Goal: Task Accomplishment & Management: Use online tool/utility

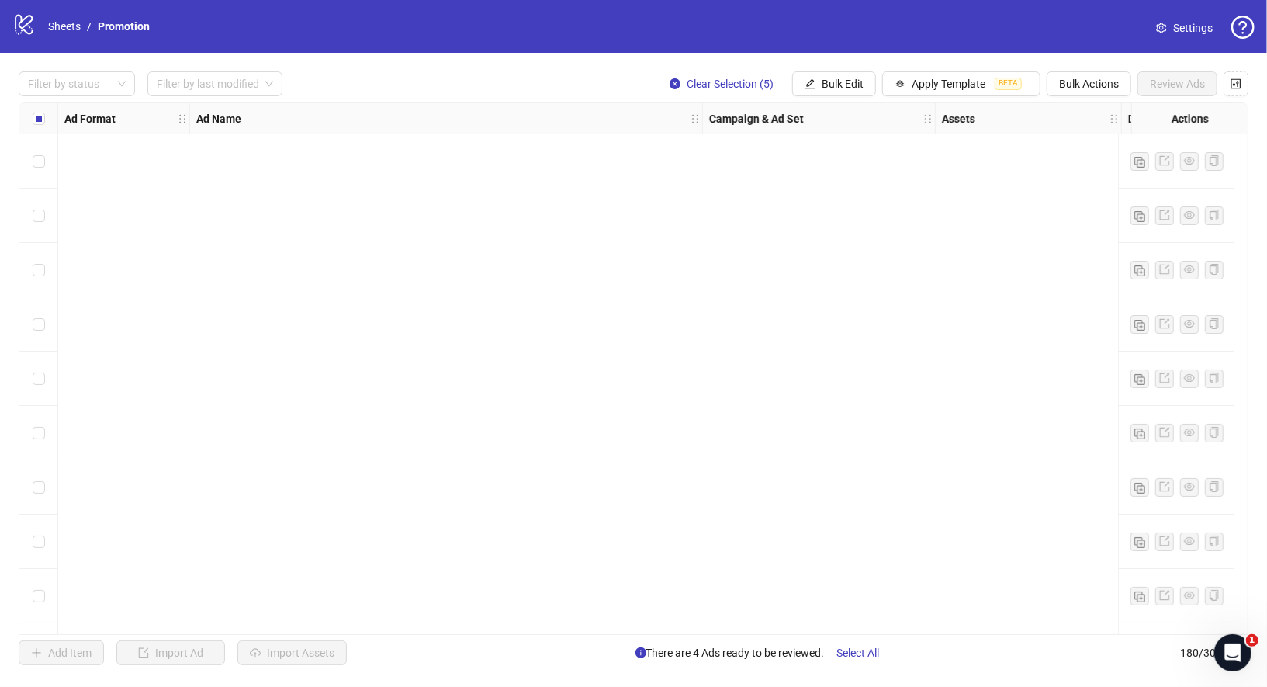
scroll to position [9283, 0]
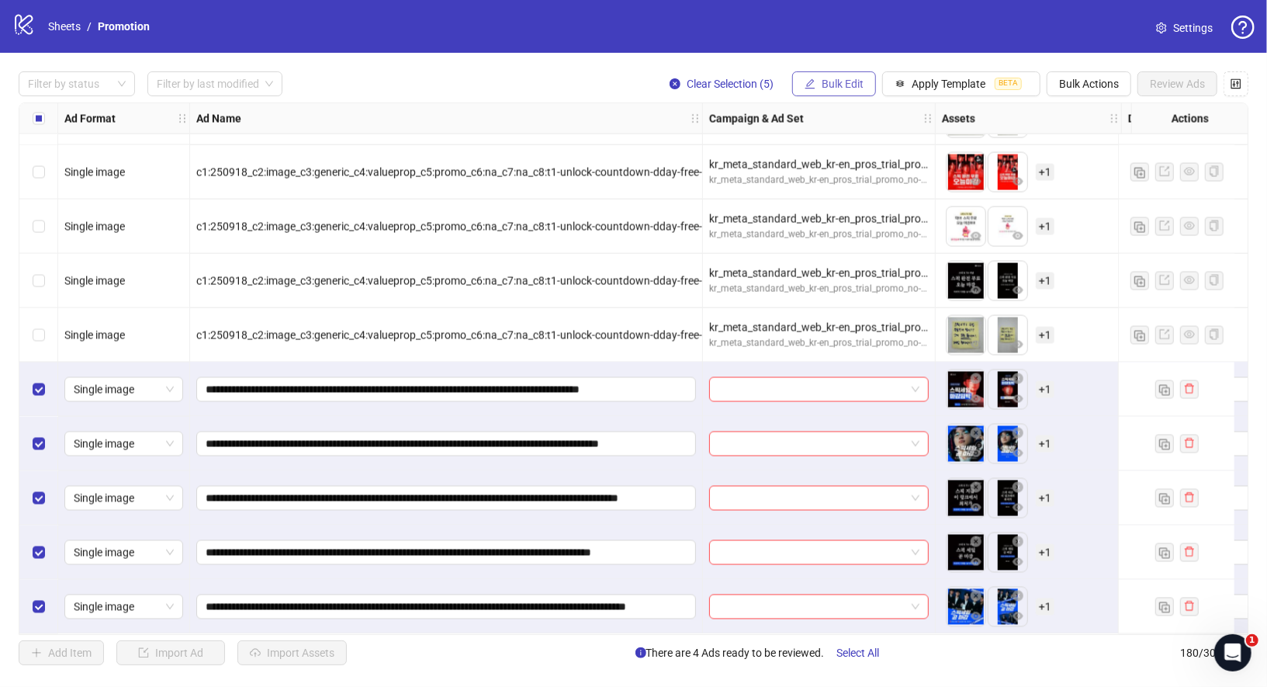
click at [851, 84] on span "Bulk Edit" at bounding box center [843, 84] width 42 height 12
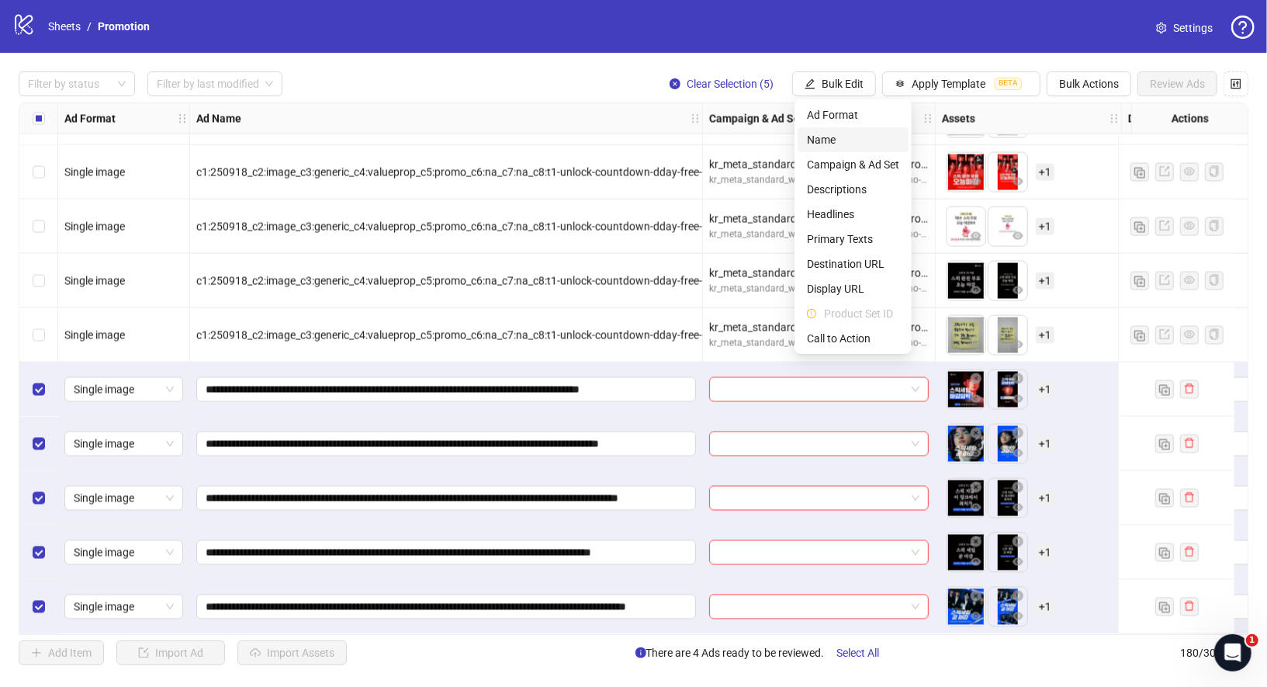
click at [856, 142] on span "Name" at bounding box center [853, 139] width 92 height 17
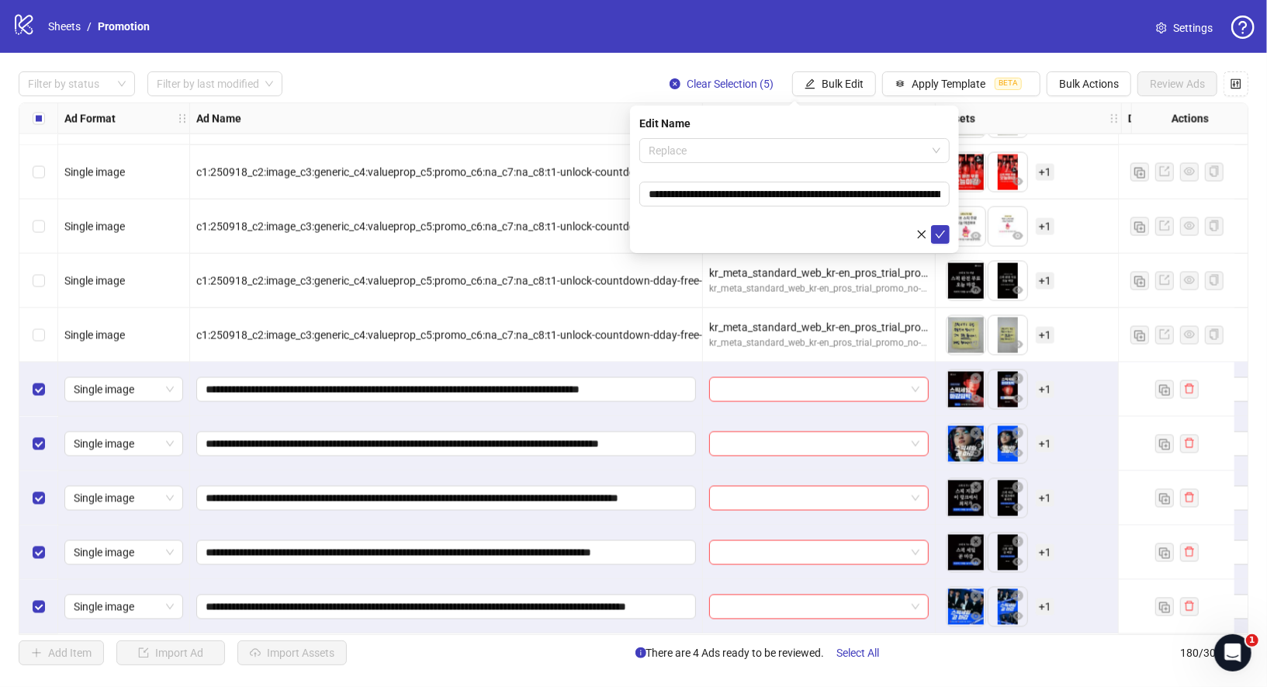
drag, startPoint x: 796, startPoint y: 151, endPoint x: 797, endPoint y: 165, distance: 13.2
click at [796, 151] on span "Replace" at bounding box center [795, 150] width 292 height 23
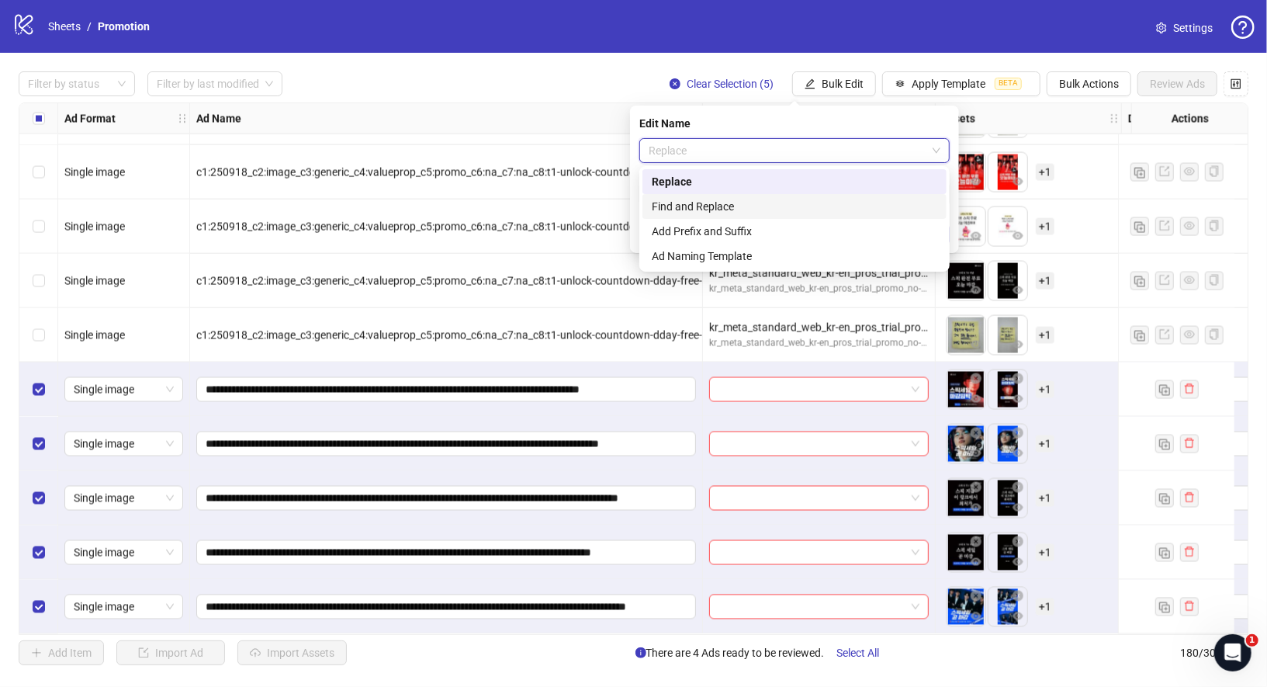
click at [774, 200] on div "Find and Replace" at bounding box center [795, 206] width 286 height 17
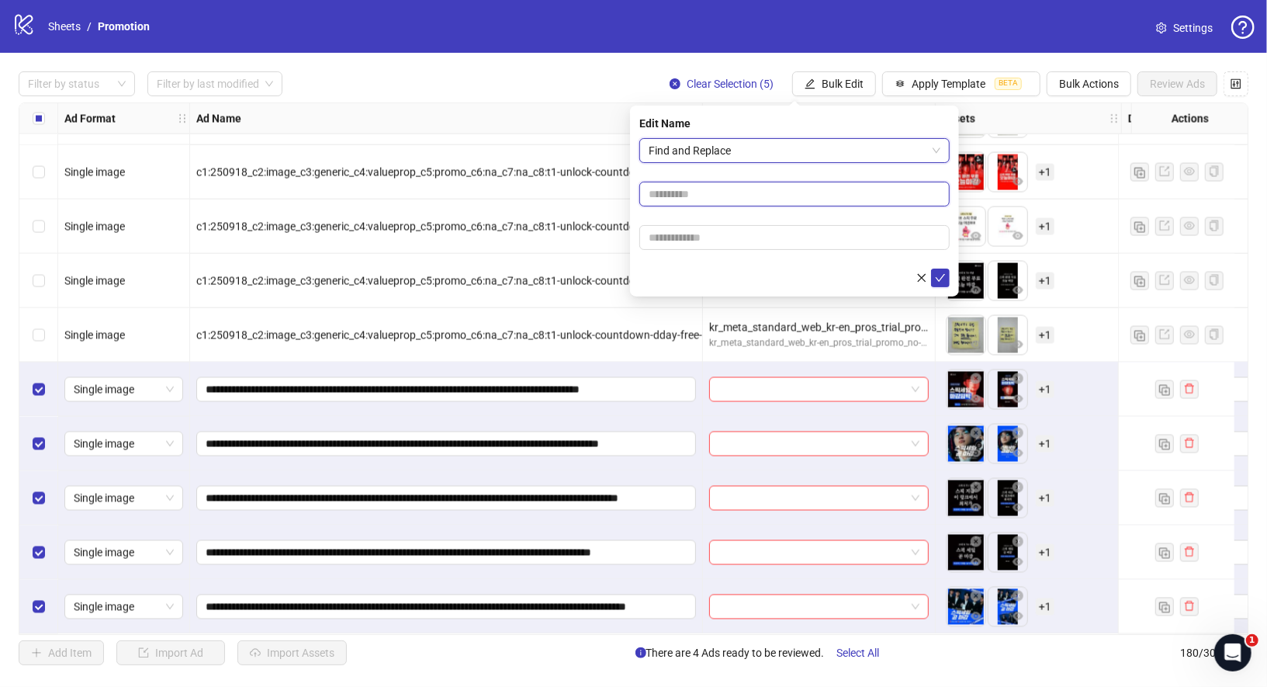
click at [736, 189] on input "text" at bounding box center [794, 194] width 310 height 25
type input "*"
click at [944, 274] on icon "check" at bounding box center [940, 277] width 11 height 11
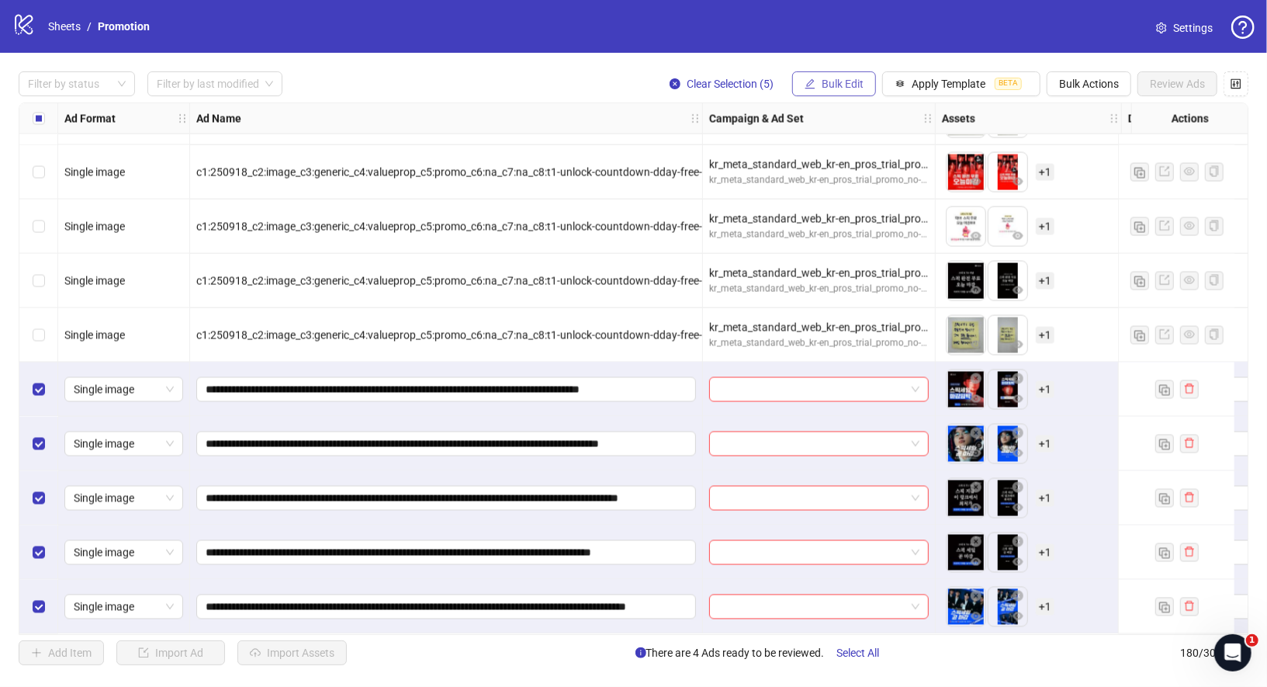
click at [865, 85] on button "Bulk Edit" at bounding box center [834, 83] width 84 height 25
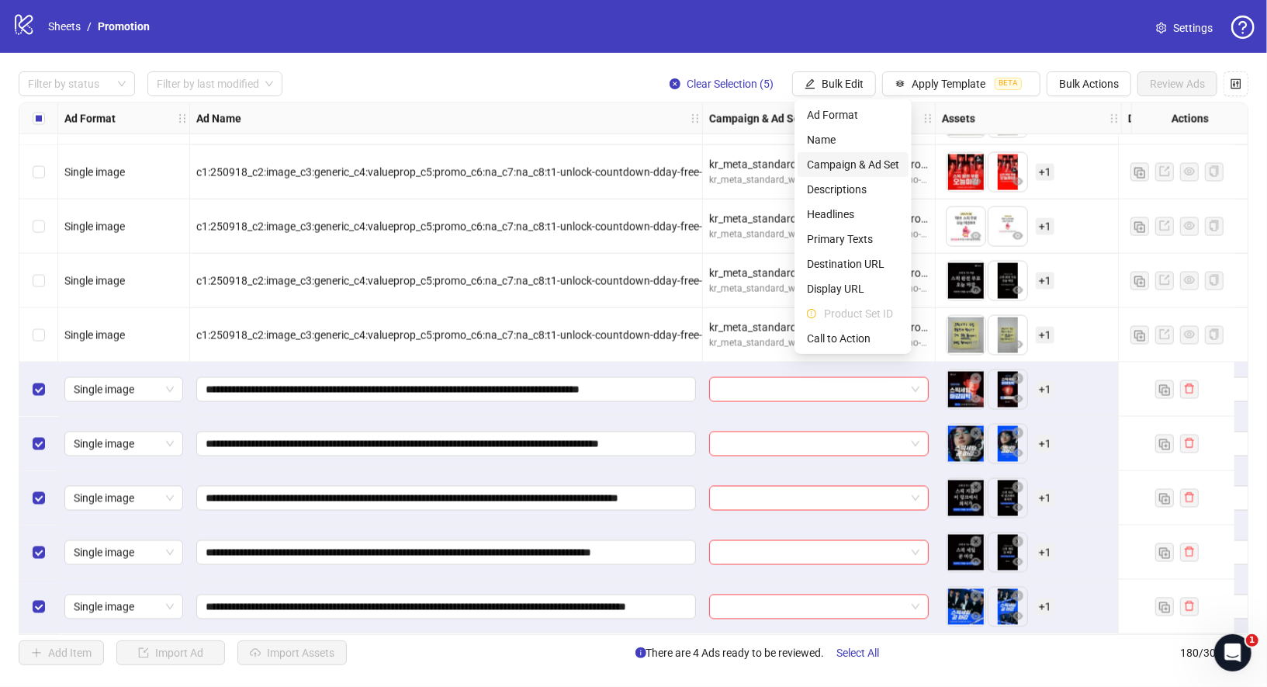
click at [861, 165] on span "Campaign & Ad Set" at bounding box center [853, 164] width 92 height 17
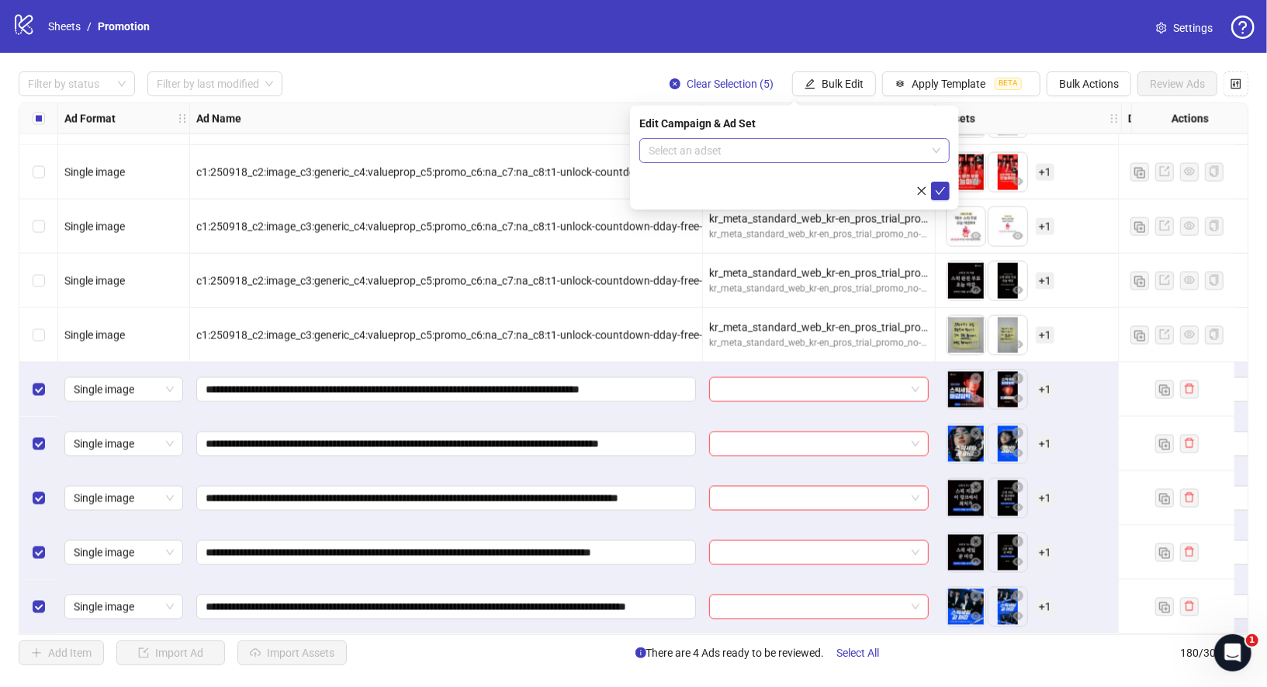
click at [811, 154] on input "search" at bounding box center [788, 150] width 278 height 23
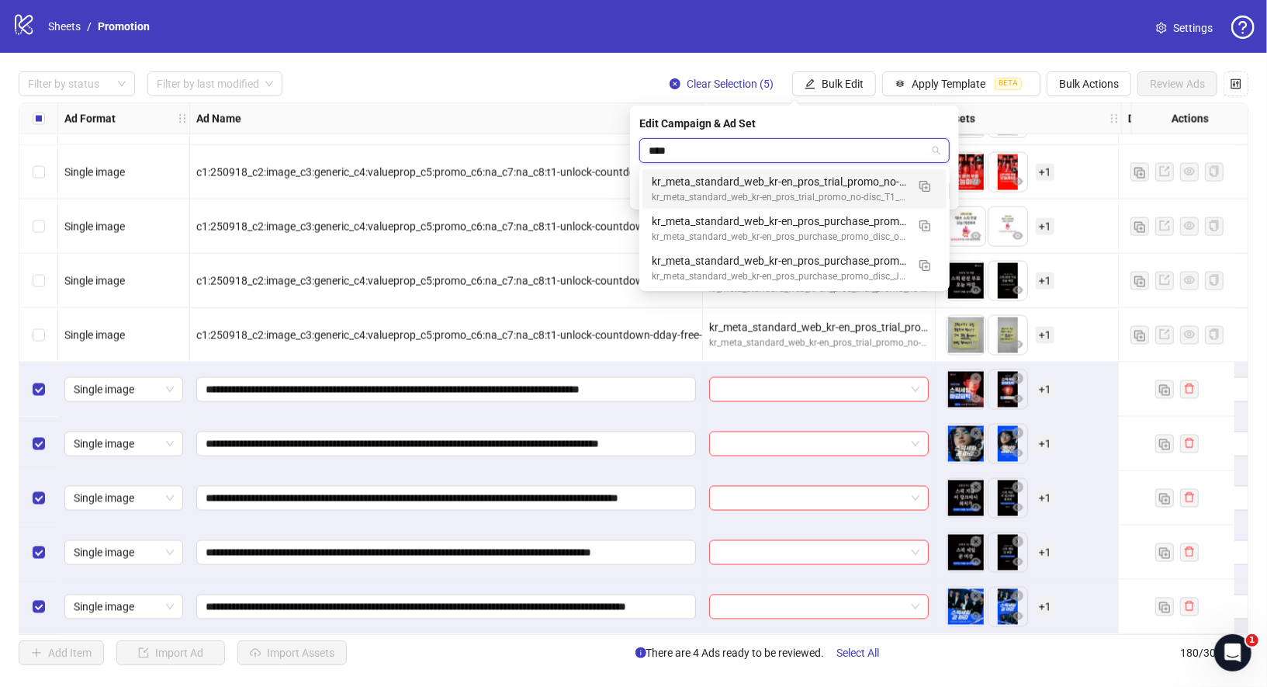
type input "*****"
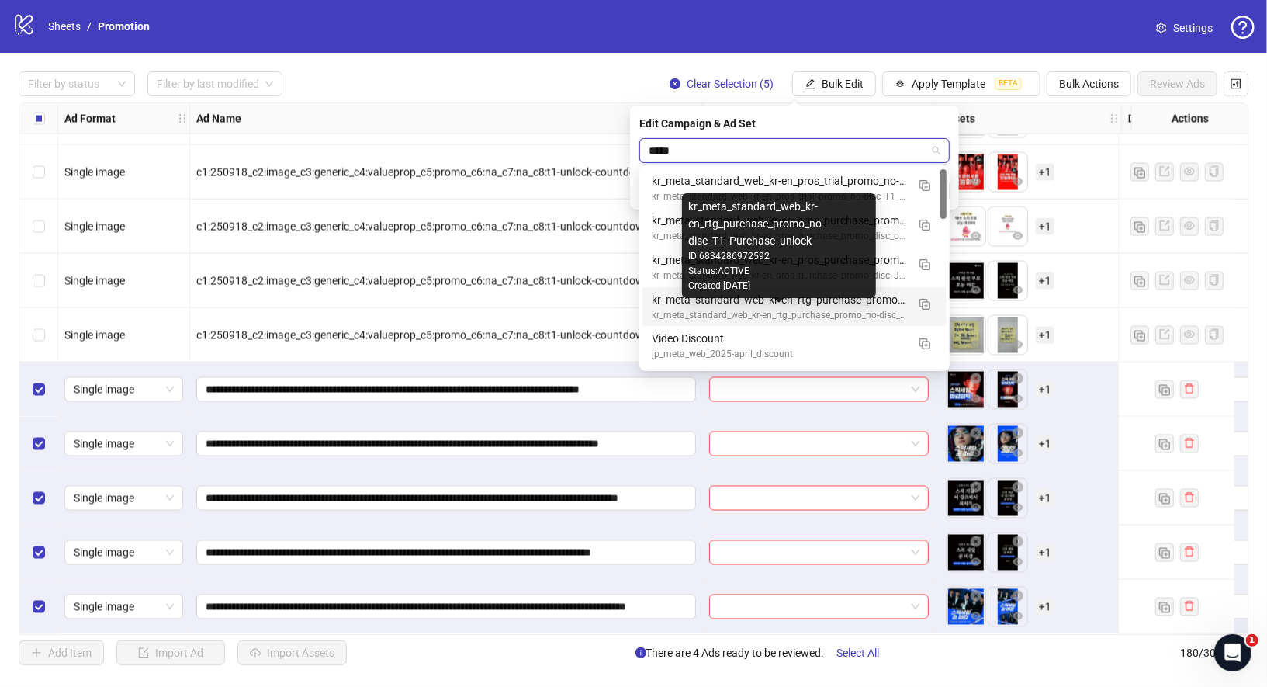
scroll to position [0, 0]
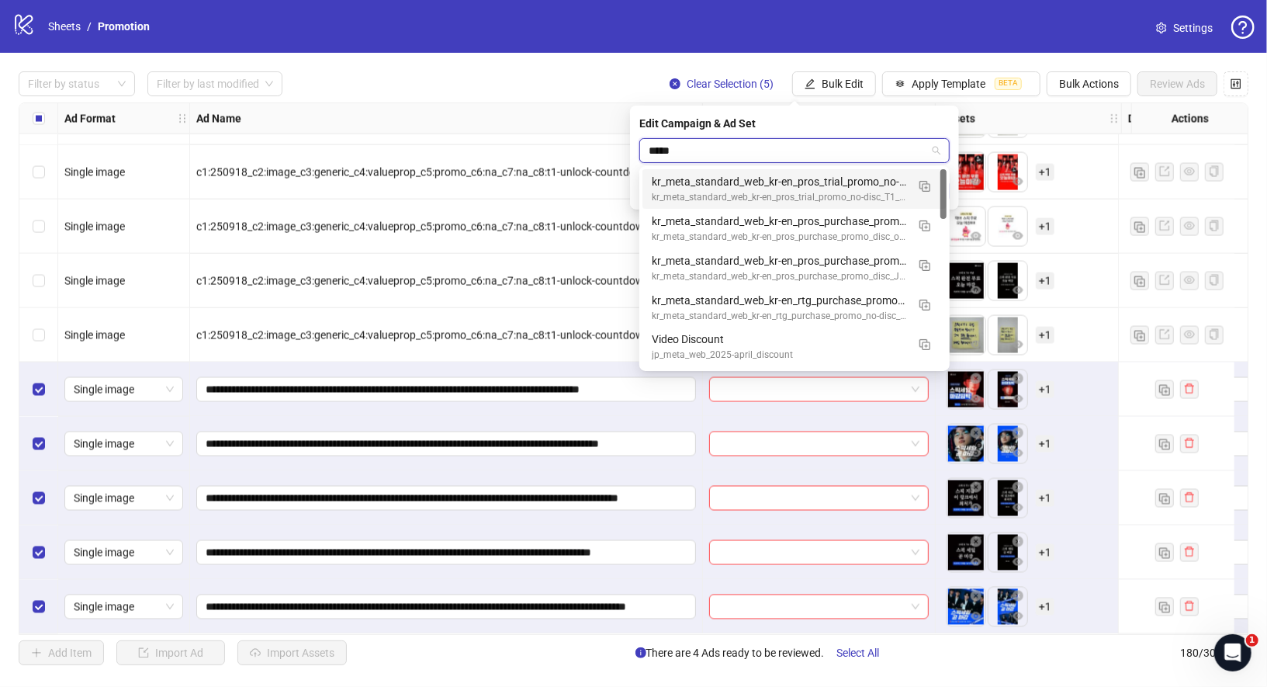
click at [785, 148] on input "*****" at bounding box center [788, 150] width 278 height 23
drag, startPoint x: 690, startPoint y: 152, endPoint x: 608, endPoint y: 150, distance: 81.5
click at [608, 150] on body "logo/logo-mobile Sheets / Promotion Settings Filter by status Filter by last mo…" at bounding box center [633, 343] width 1267 height 687
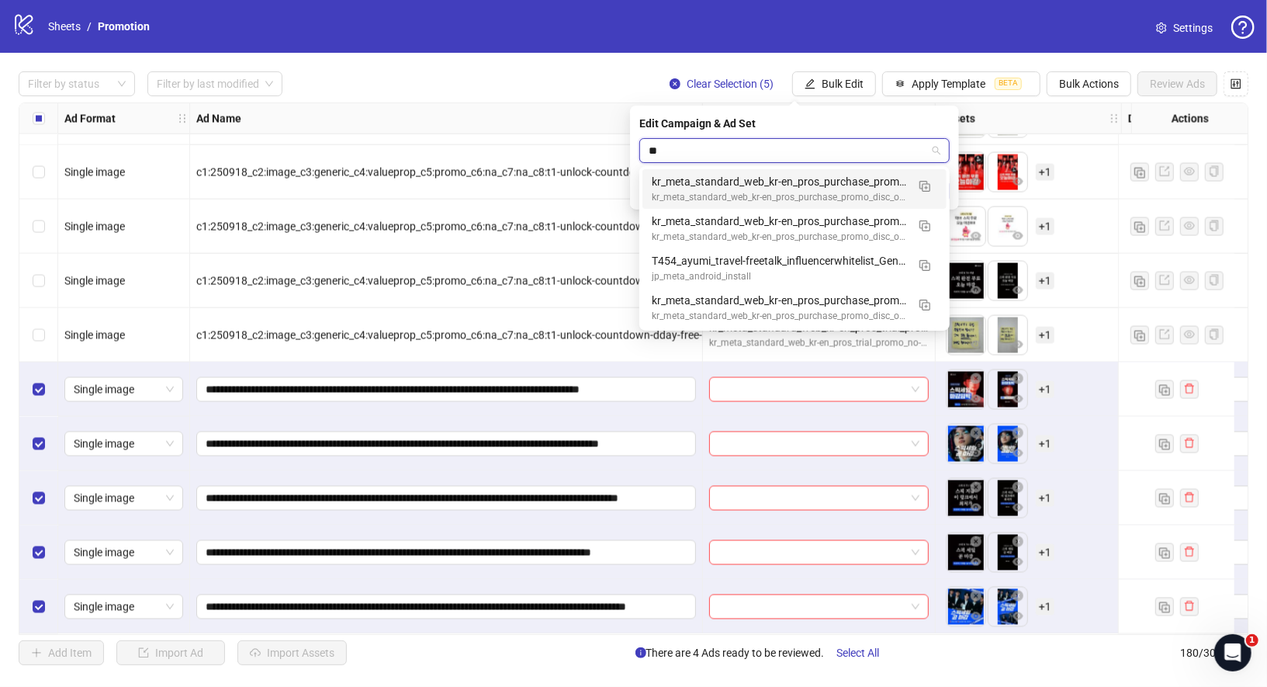
type input "*"
type input "*********"
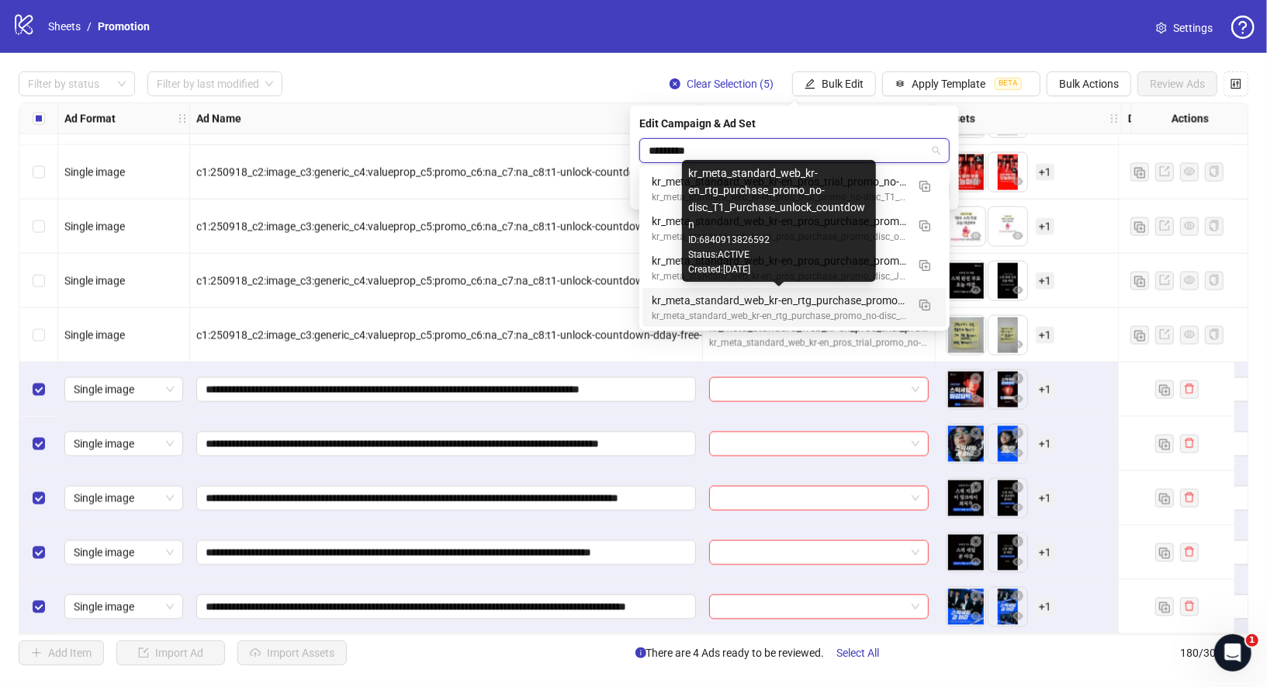
click at [660, 307] on div "kr_meta_standard_web_kr-en_rtg_purchase_promo_no-disc_T1_Purchase_unlock_countd…" at bounding box center [779, 300] width 255 height 17
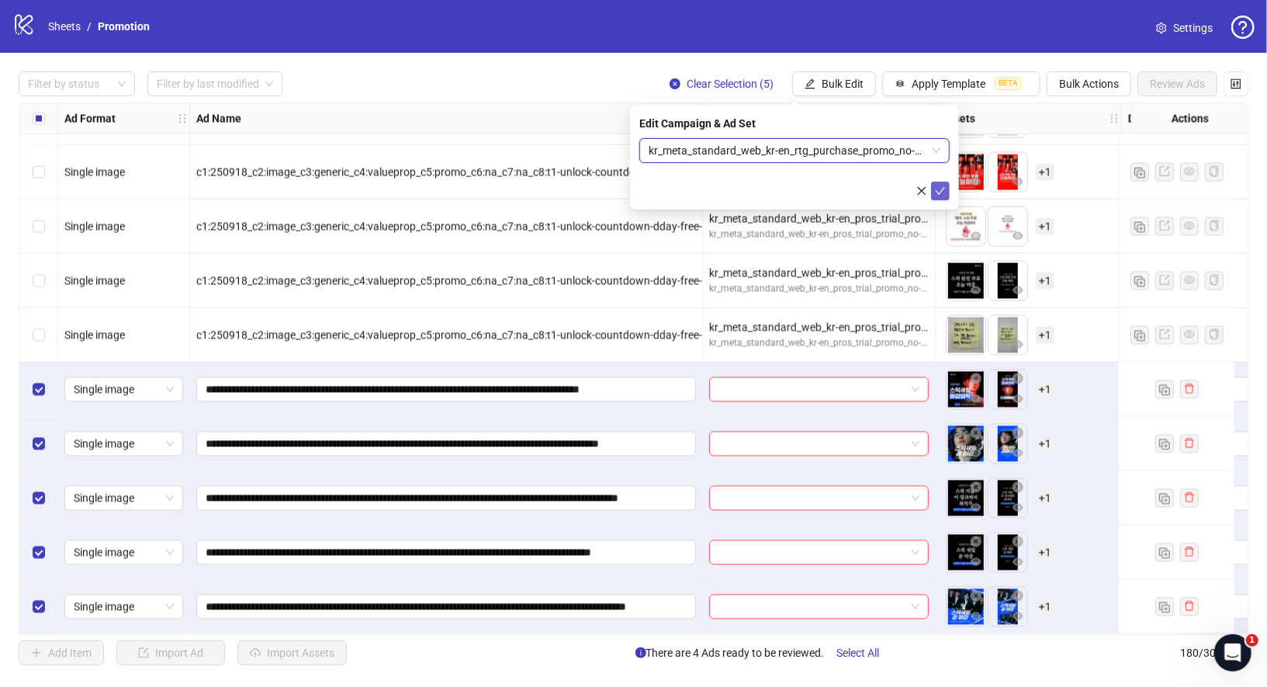
click at [940, 190] on icon "check" at bounding box center [940, 190] width 11 height 11
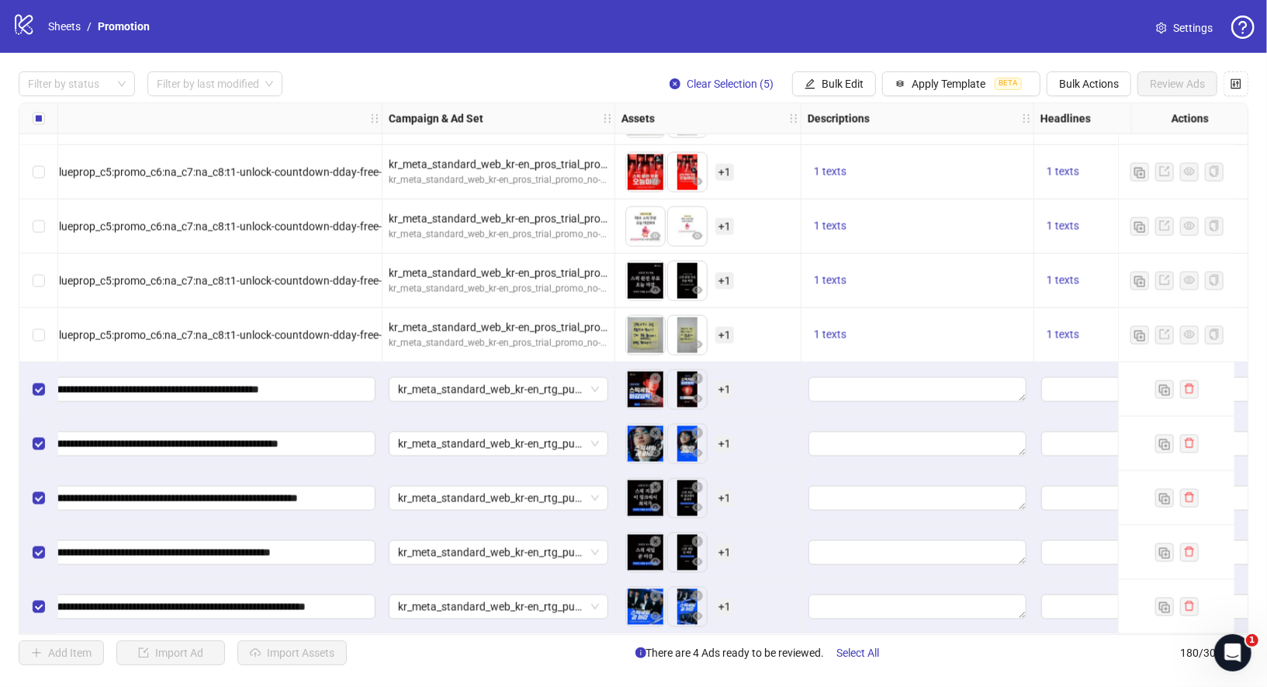
scroll to position [9283, 445]
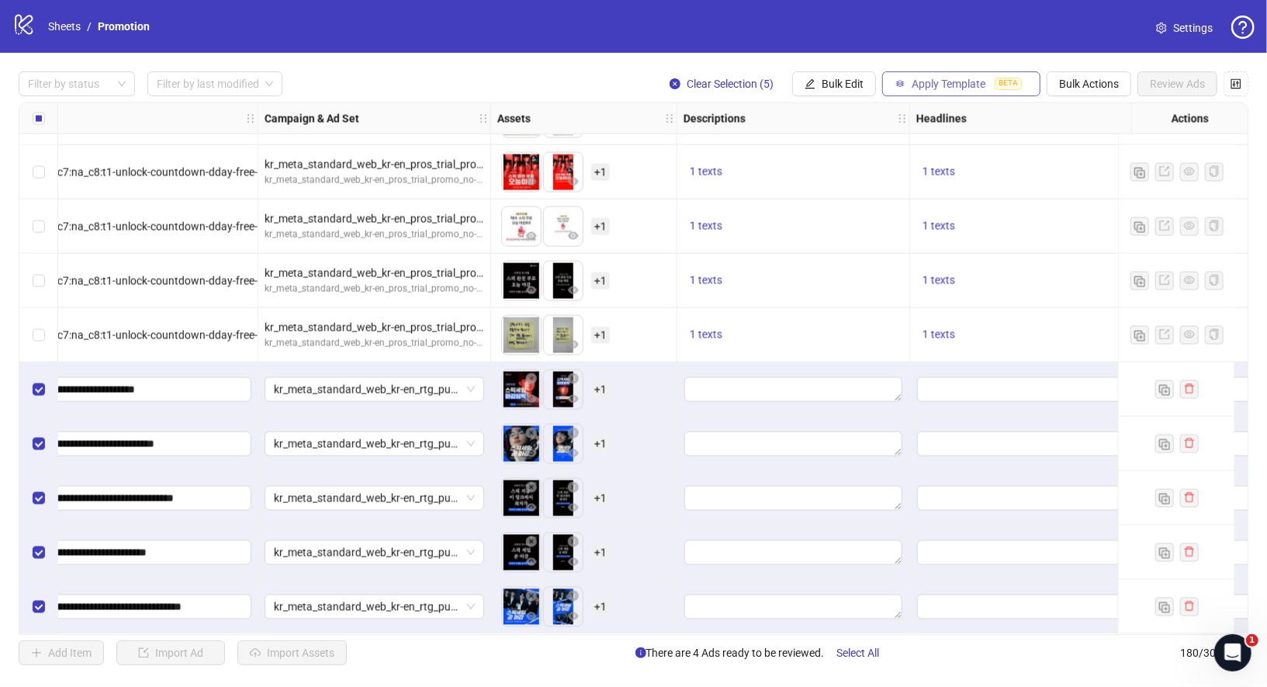
click at [916, 81] on span "Apply Template" at bounding box center [949, 84] width 74 height 12
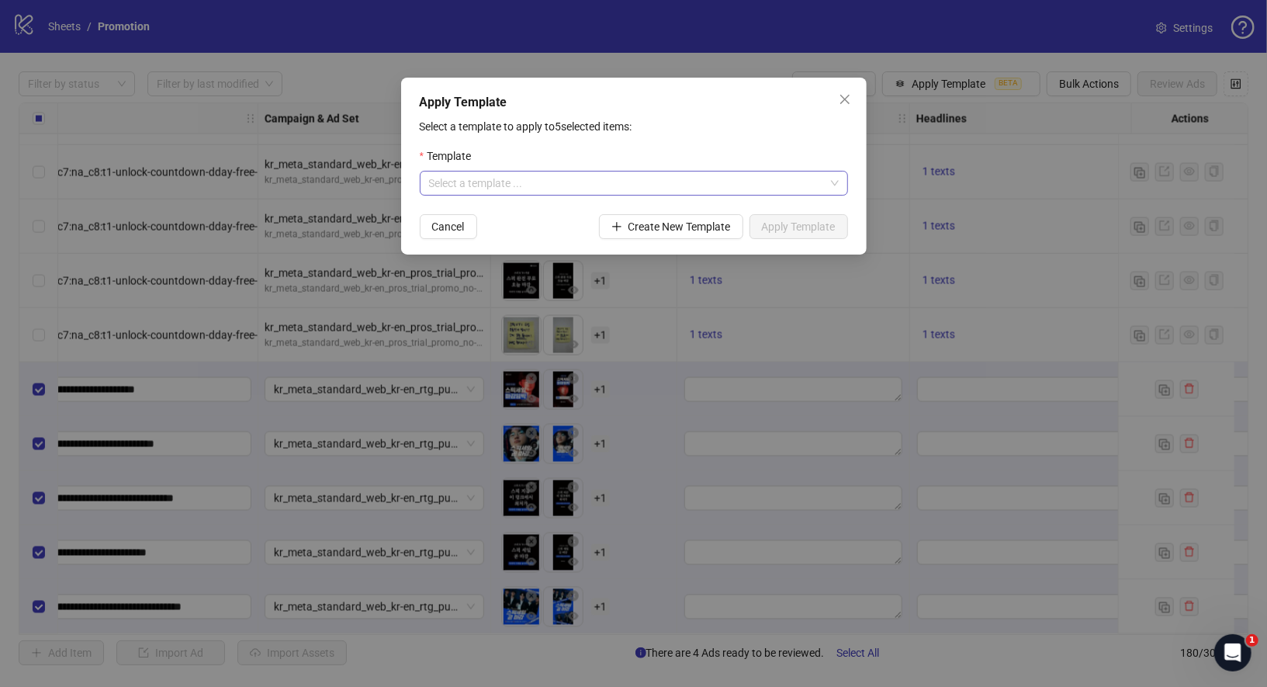
click at [803, 185] on input "search" at bounding box center [627, 183] width 396 height 23
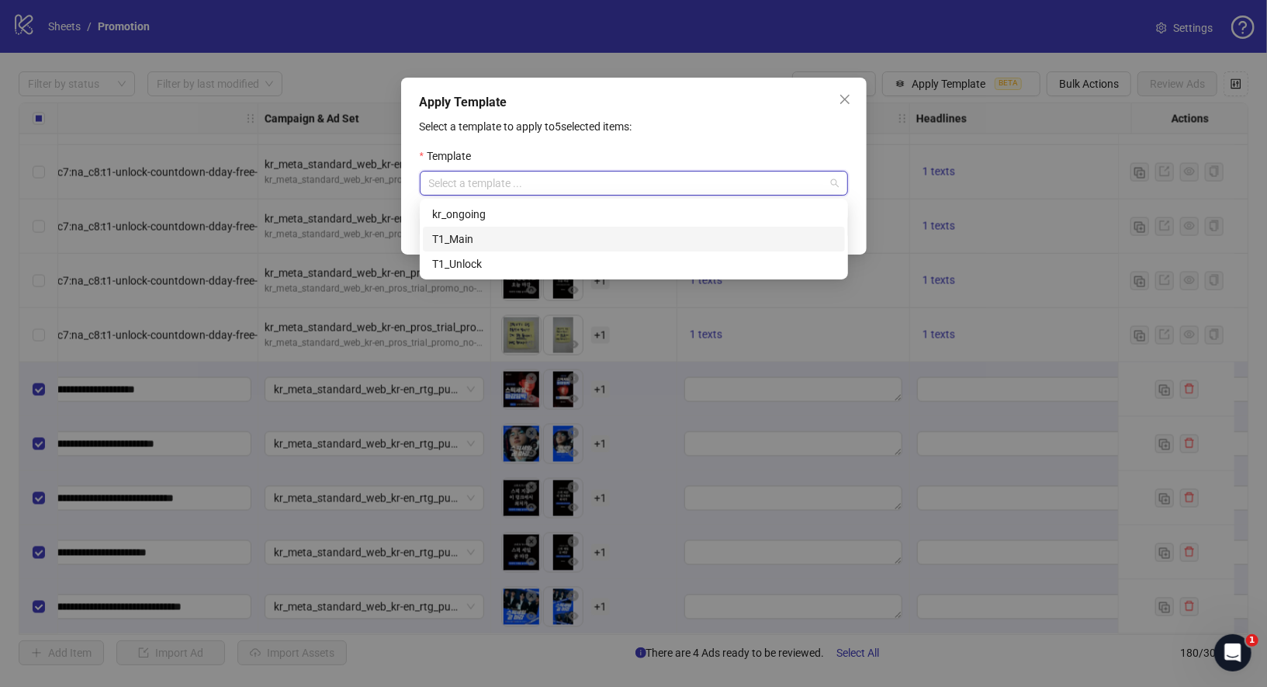
click at [502, 244] on div "T1_Main" at bounding box center [634, 238] width 404 height 17
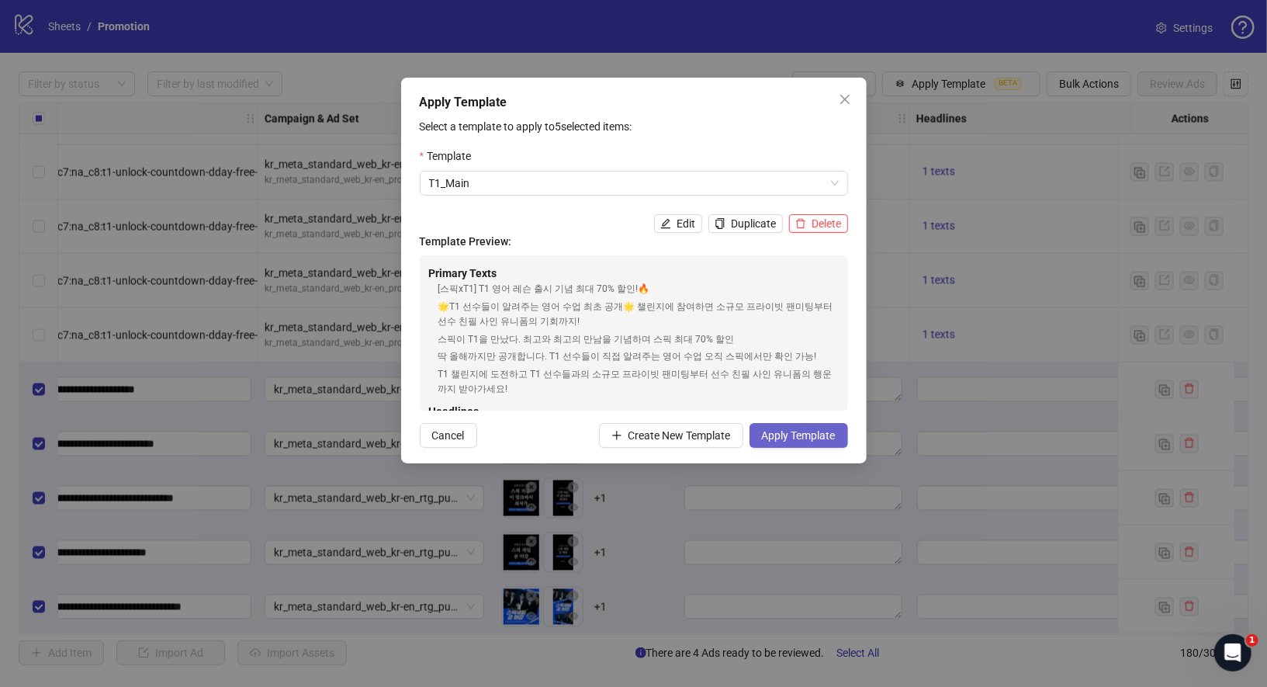
click at [796, 432] on span "Apply Template" at bounding box center [799, 435] width 74 height 12
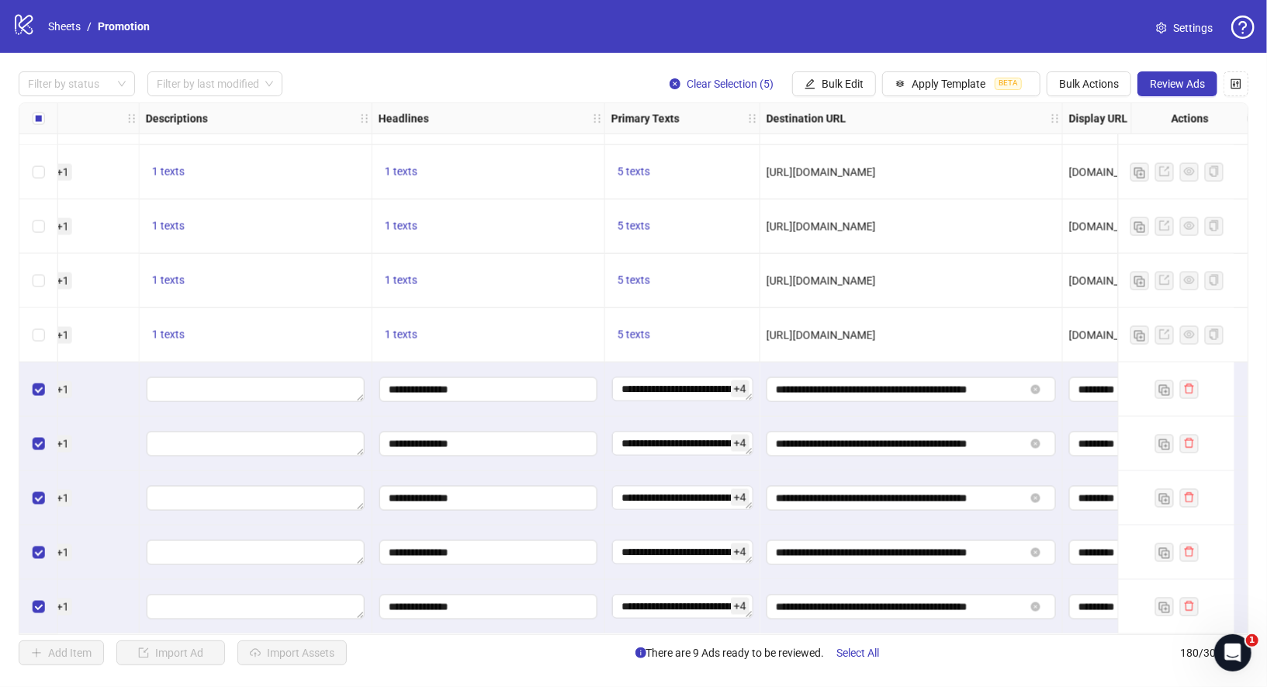
scroll to position [9283, 1079]
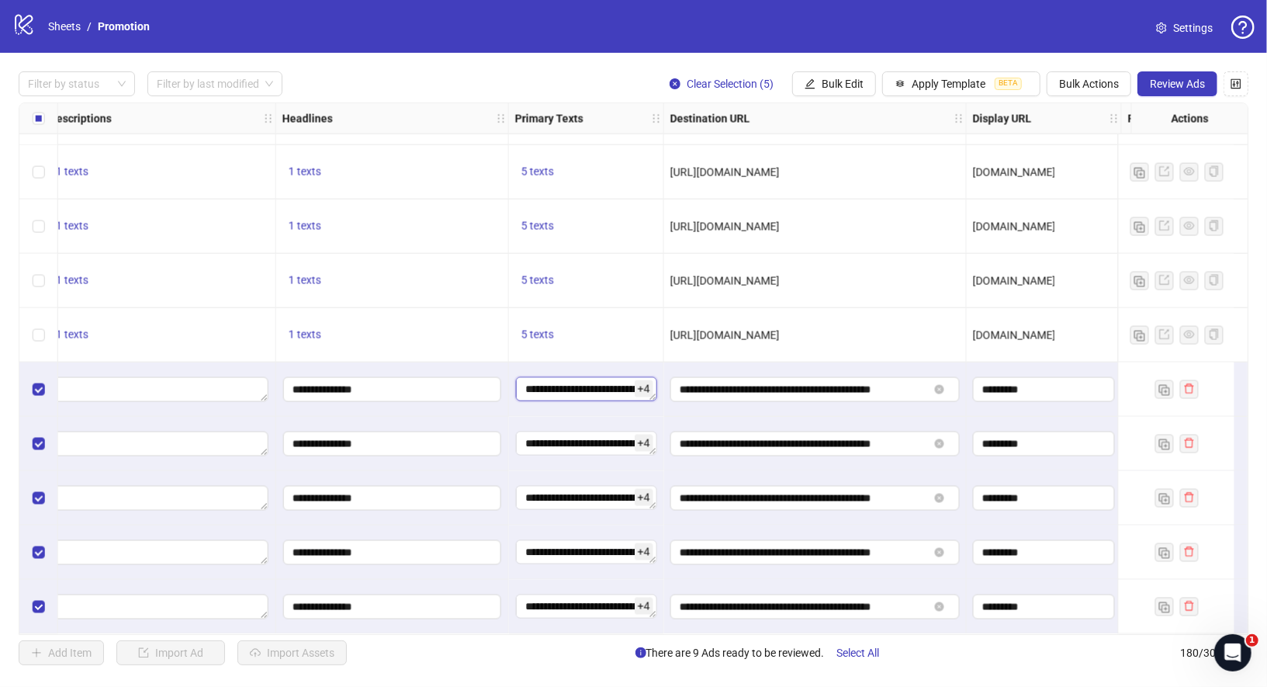
click at [547, 383] on textarea "**********" at bounding box center [586, 389] width 141 height 25
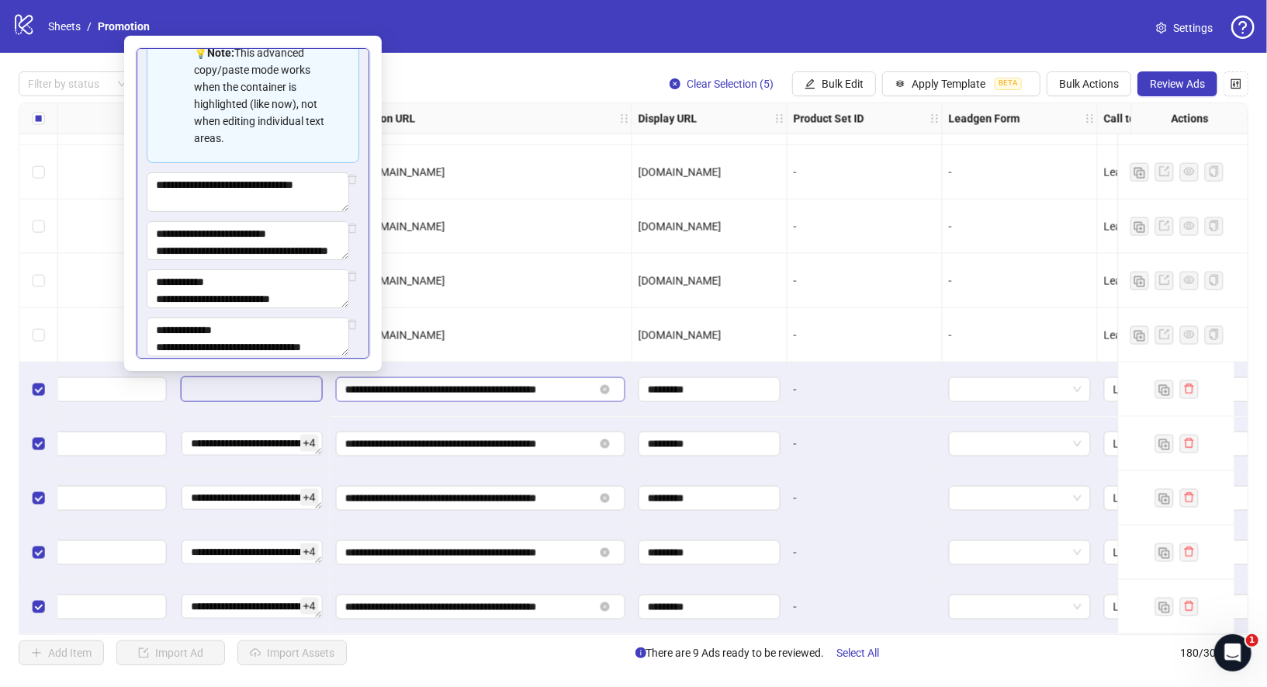
scroll to position [9283, 1412]
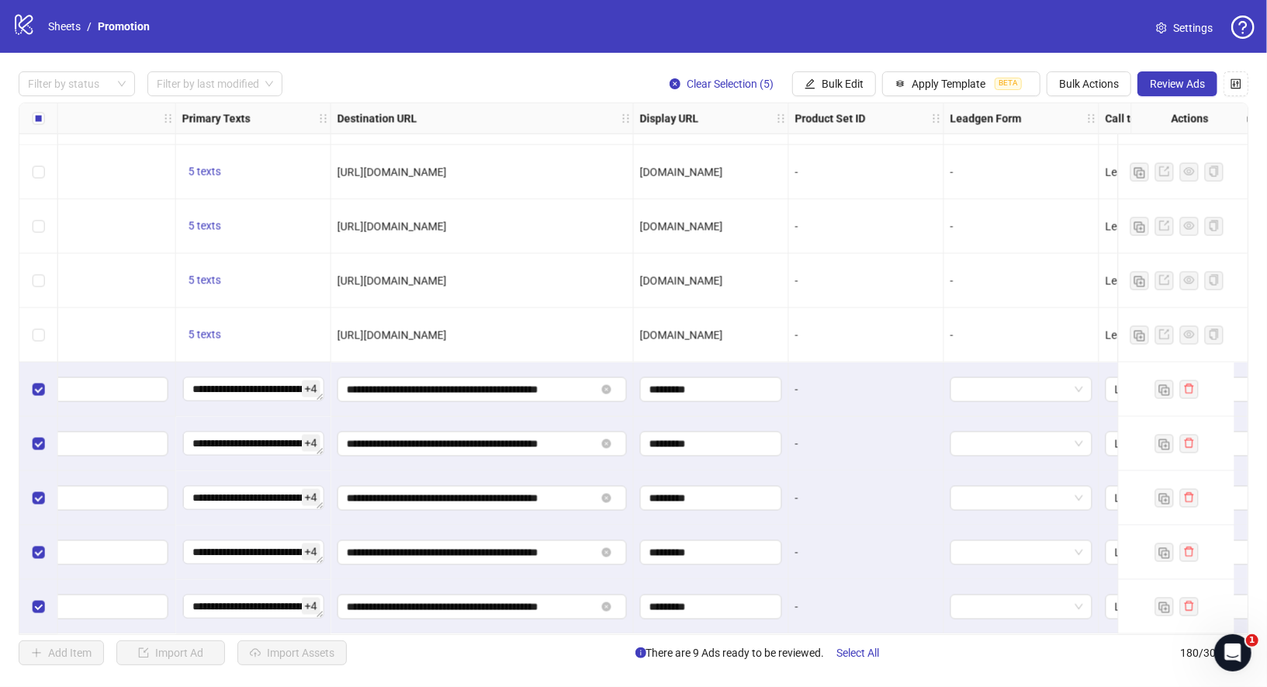
drag, startPoint x: 501, startPoint y: 383, endPoint x: 795, endPoint y: 378, distance: 294.9
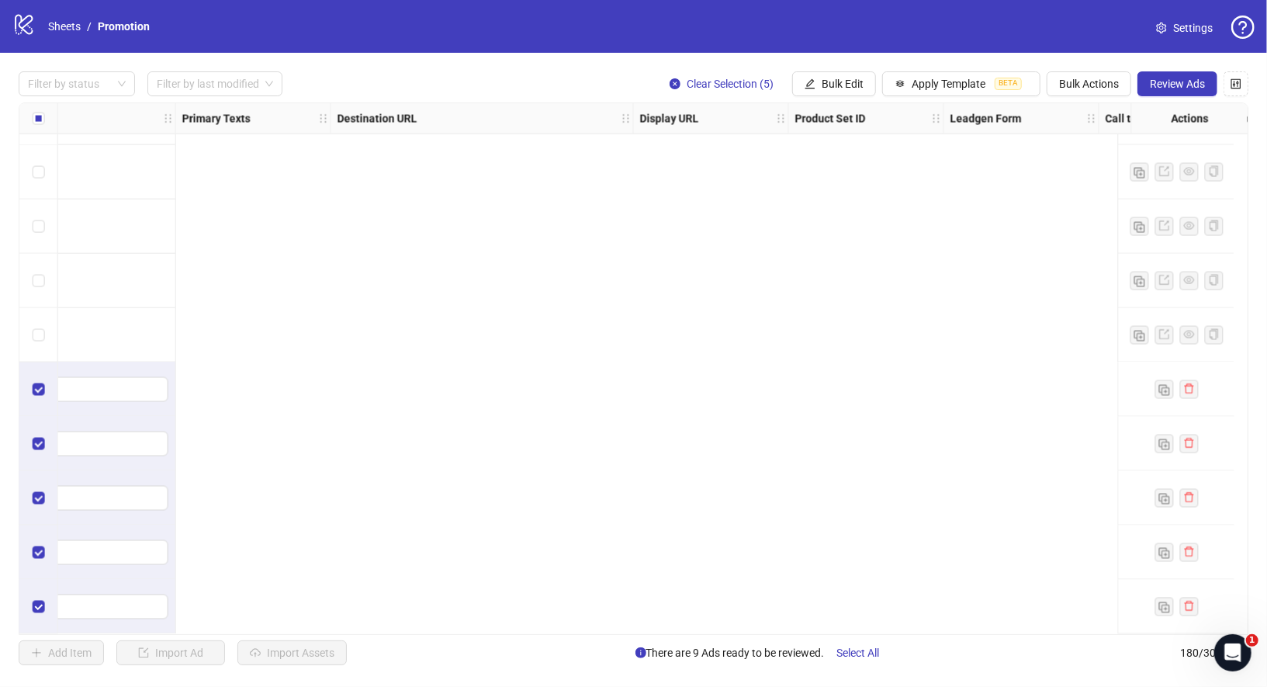
scroll to position [9283, 0]
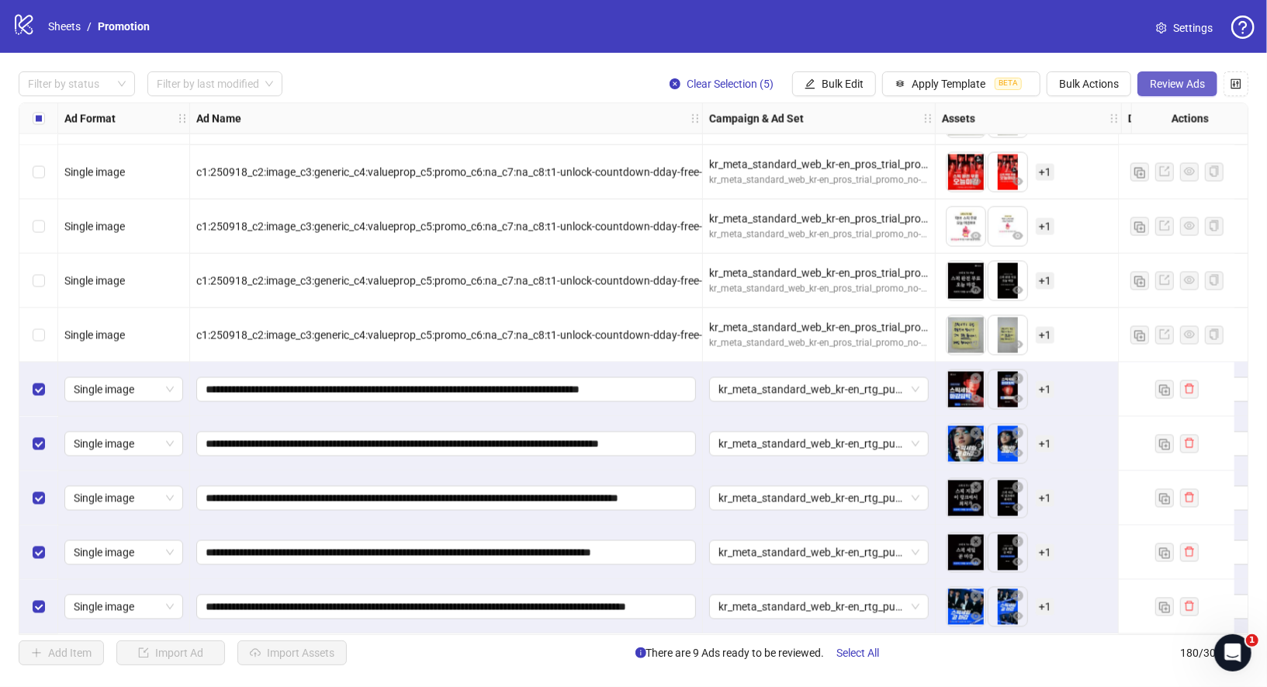
click at [1179, 83] on span "Review Ads" at bounding box center [1177, 84] width 55 height 12
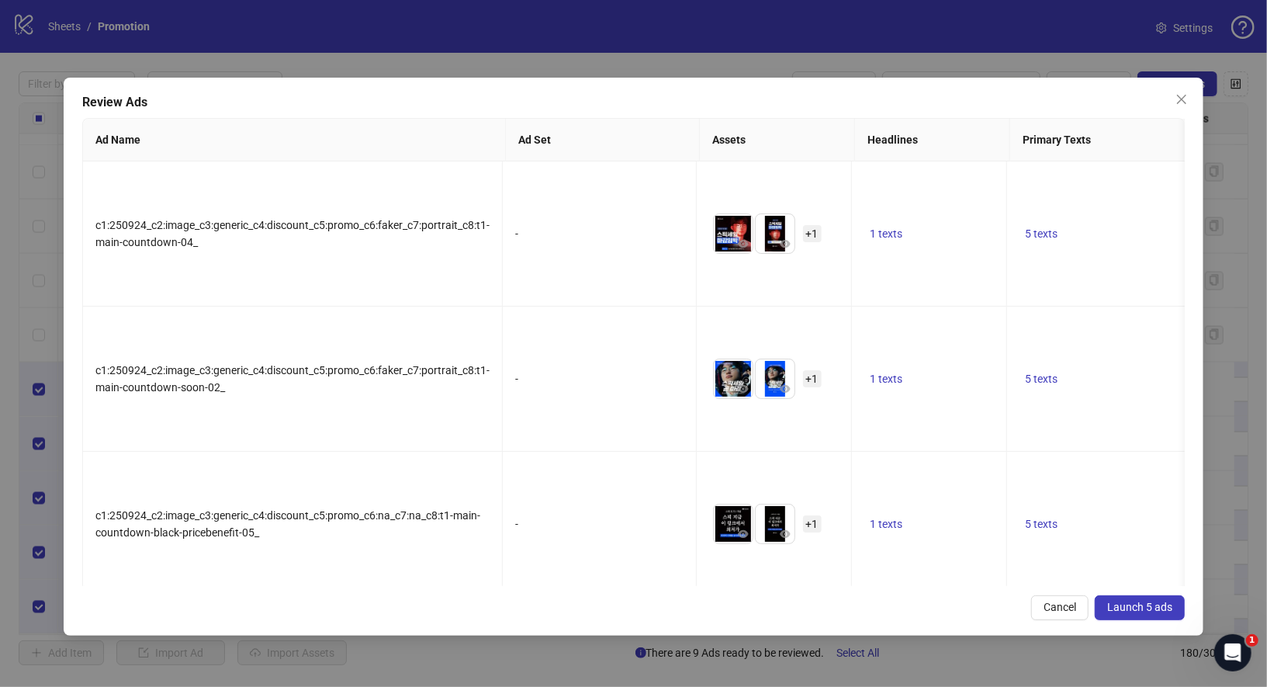
drag, startPoint x: 1138, startPoint y: 605, endPoint x: 1126, endPoint y: 608, distance: 12.3
click at [1138, 605] on span "Launch 5 ads" at bounding box center [1139, 607] width 65 height 12
